Goal: Navigation & Orientation: Find specific page/section

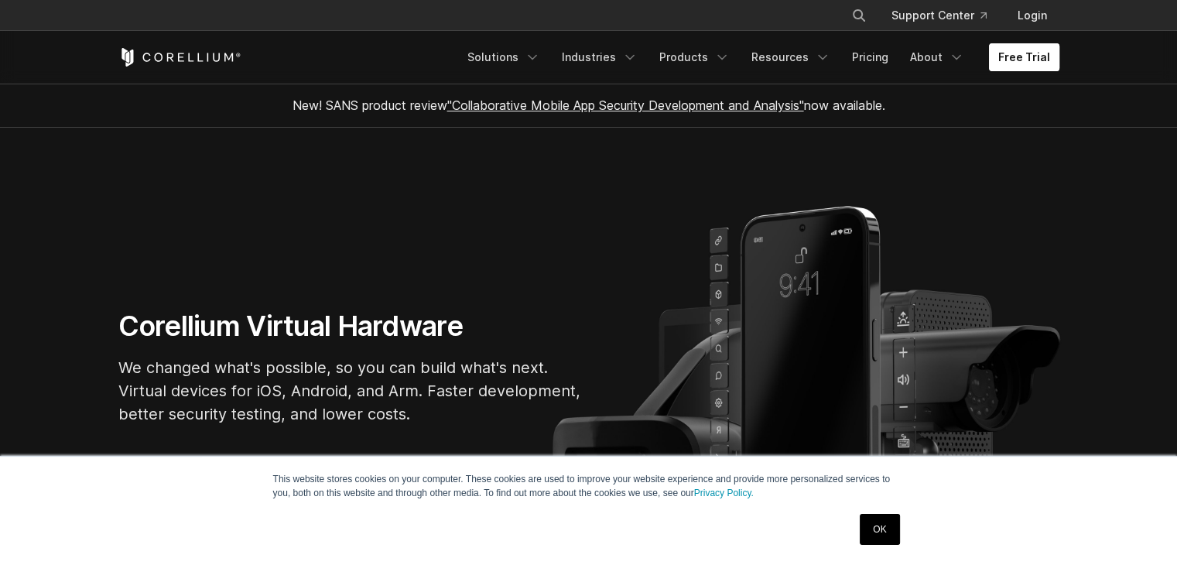
click at [1029, 51] on link "Free Trial" at bounding box center [1024, 57] width 70 height 28
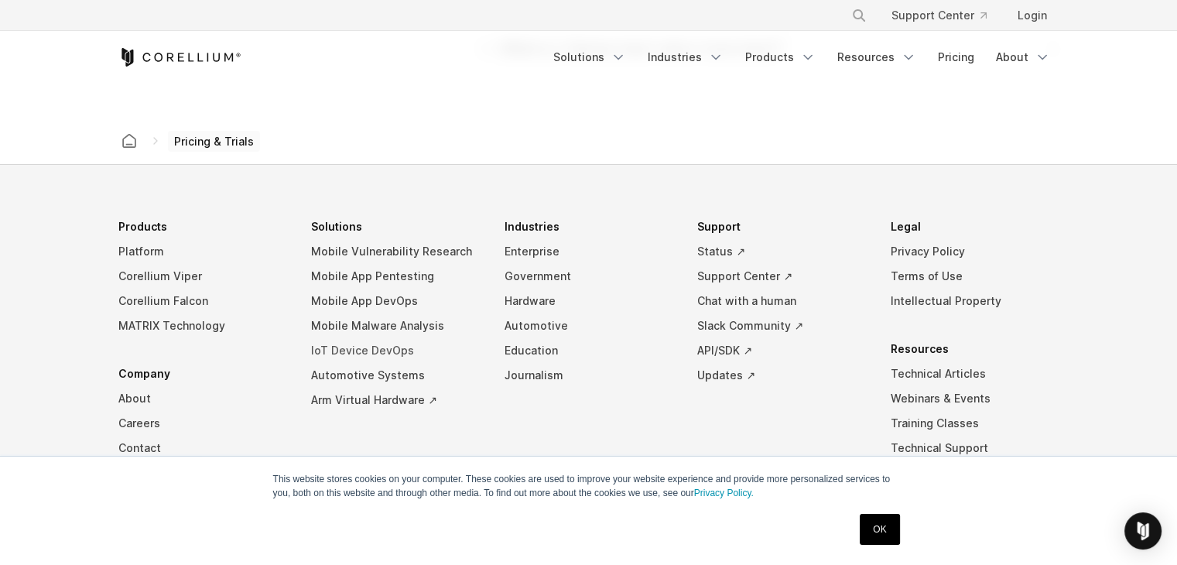
scroll to position [2786, 0]
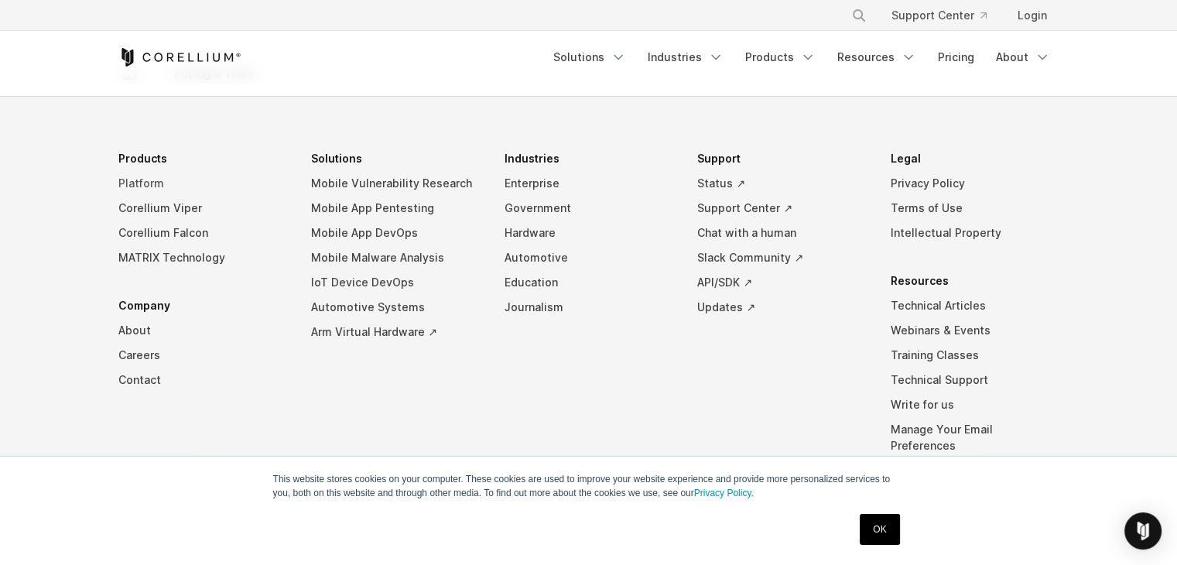
click at [142, 178] on link "Platform" at bounding box center [202, 183] width 169 height 25
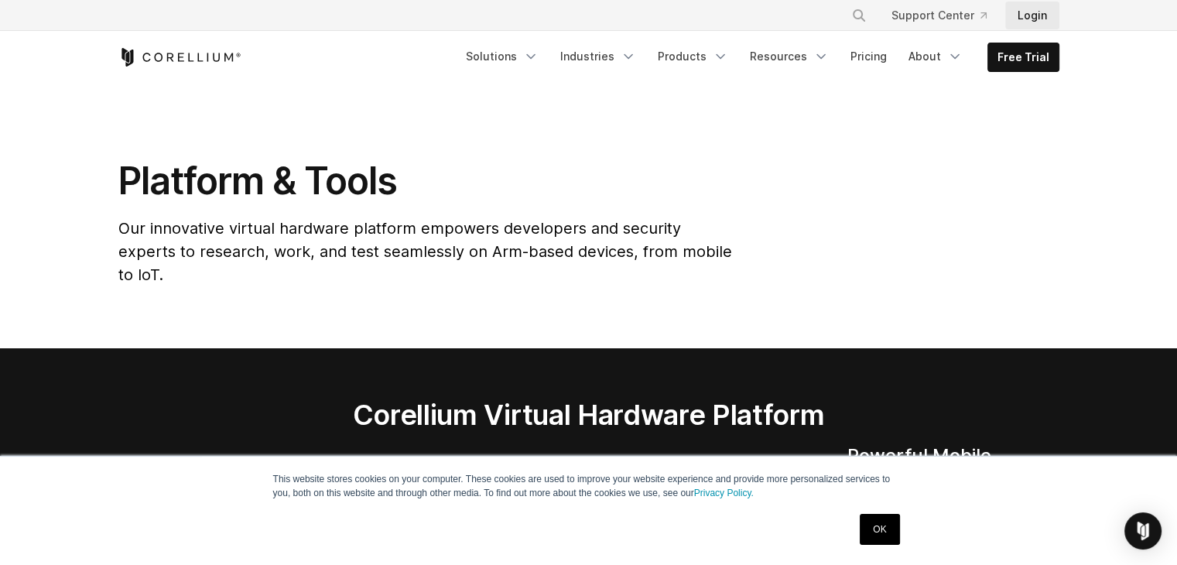
click at [1038, 22] on link "Login" at bounding box center [1032, 16] width 54 height 28
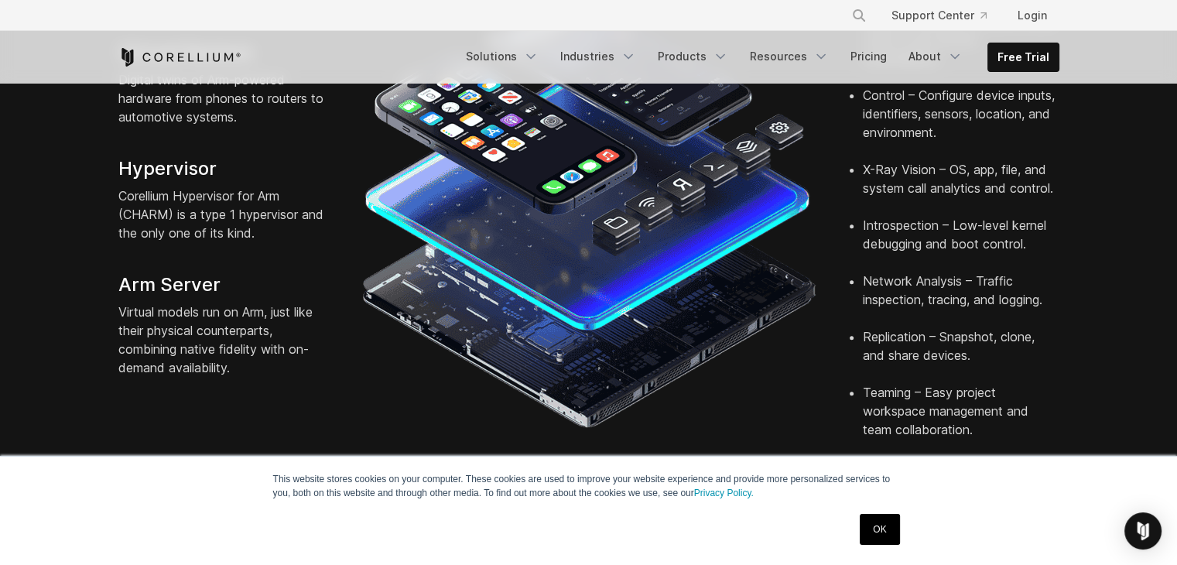
scroll to position [697, 0]
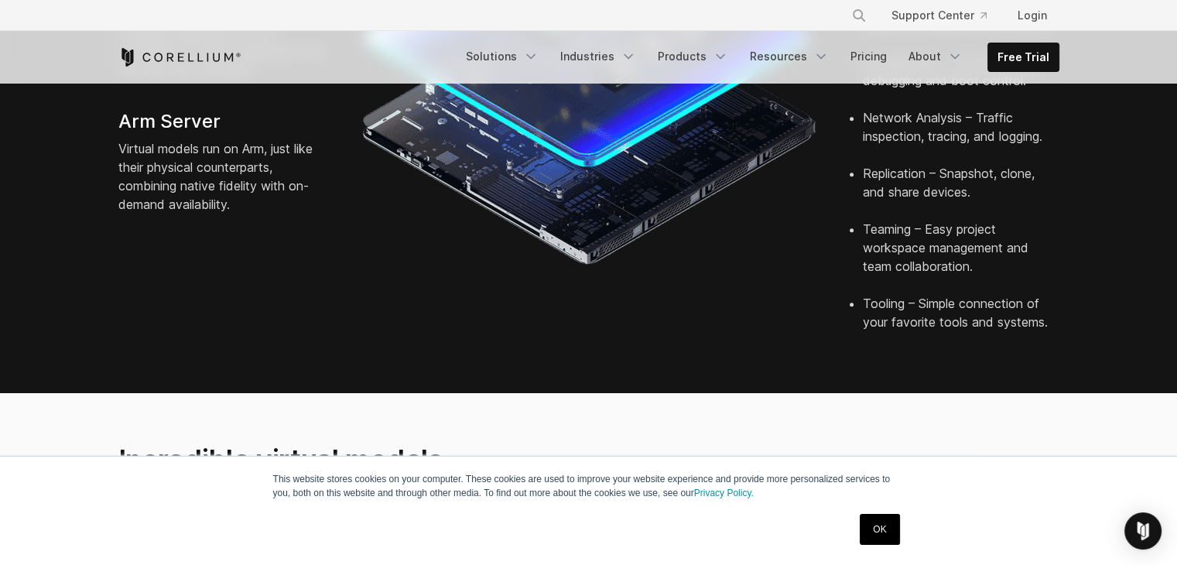
click at [876, 527] on link "OK" at bounding box center [879, 529] width 39 height 31
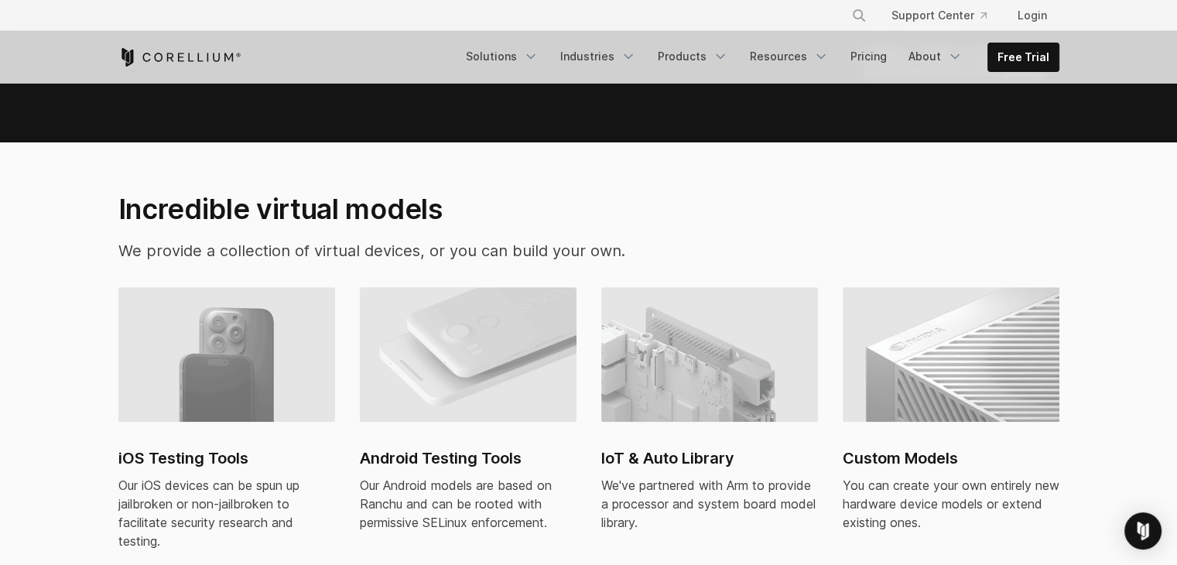
scroll to position [1161, 0]
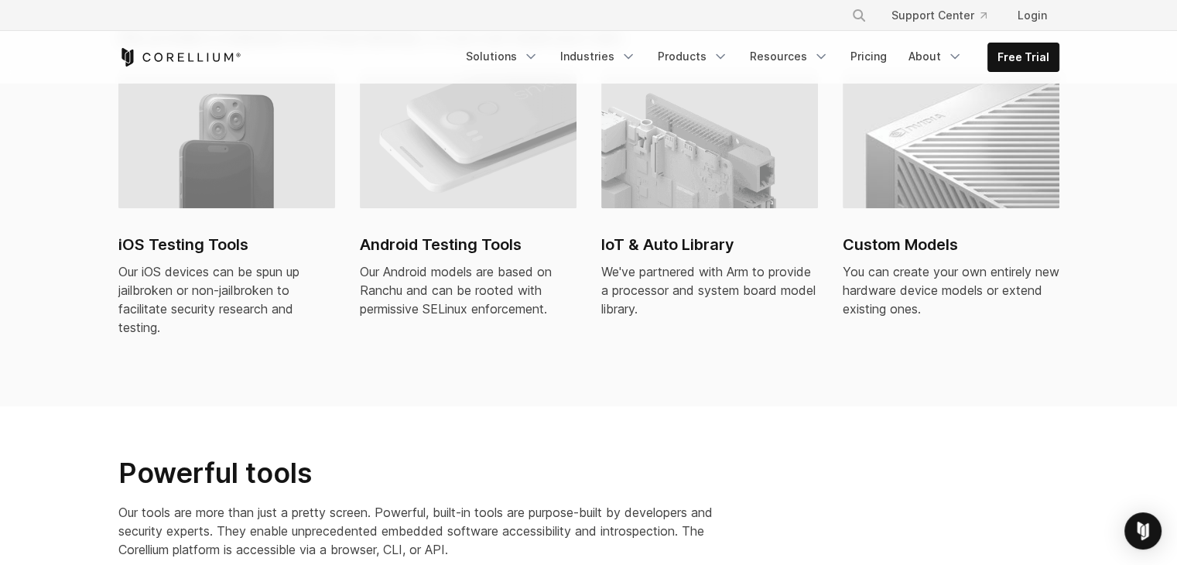
click at [209, 163] on img at bounding box center [226, 141] width 217 height 135
